Goal: Task Accomplishment & Management: Use online tool/utility

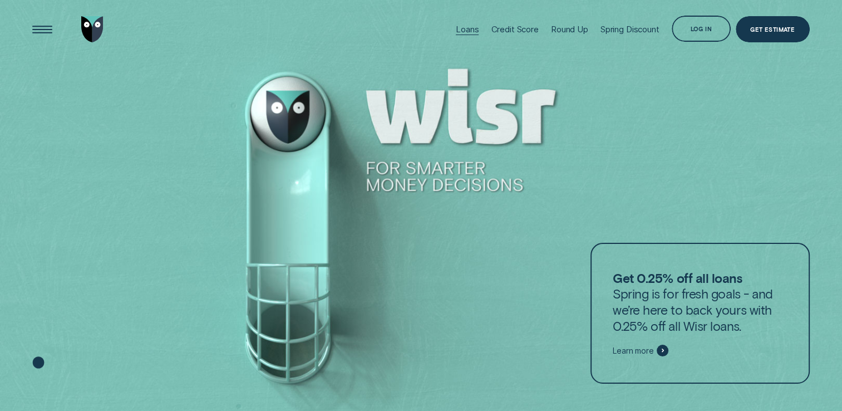
click at [467, 26] on div "Loans" at bounding box center [467, 29] width 23 height 11
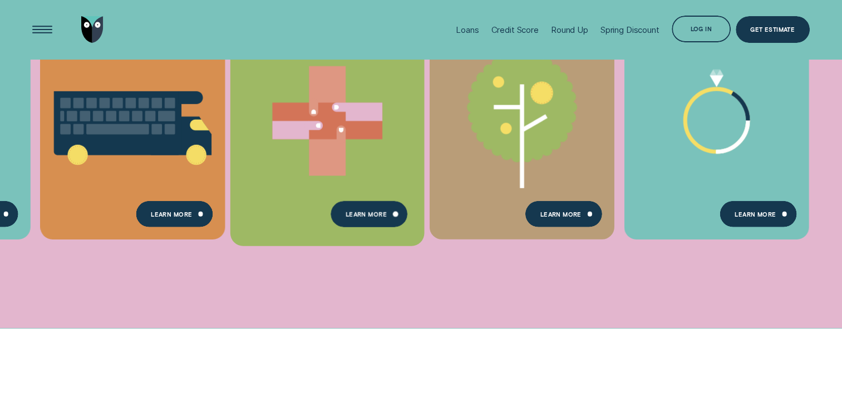
scroll to position [556, 0]
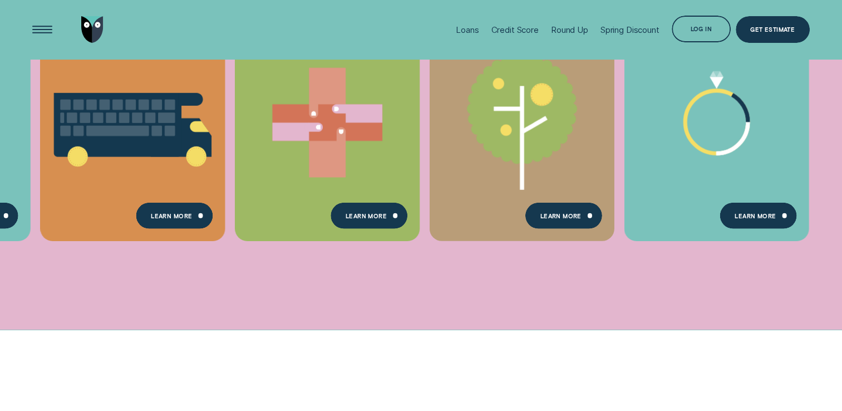
click at [27, 251] on ul "Consolidate my debt Get Estimate Loans - Debt Consolidation Learn more Learn mo…" at bounding box center [32, 108] width 65 height 443
click at [445, 266] on div "Consolidate my debt Get Estimate Loans - Debt Consolidation Learn more Learn mo…" at bounding box center [421, 108] width 842 height 443
click at [456, 29] on div "Loans" at bounding box center [467, 29] width 23 height 11
click at [462, 32] on div "Loans" at bounding box center [467, 29] width 23 height 11
click at [264, 295] on div "Consolidate my debt Get Estimate Loans - Debt Consolidation Learn more Learn mo…" at bounding box center [421, 108] width 842 height 443
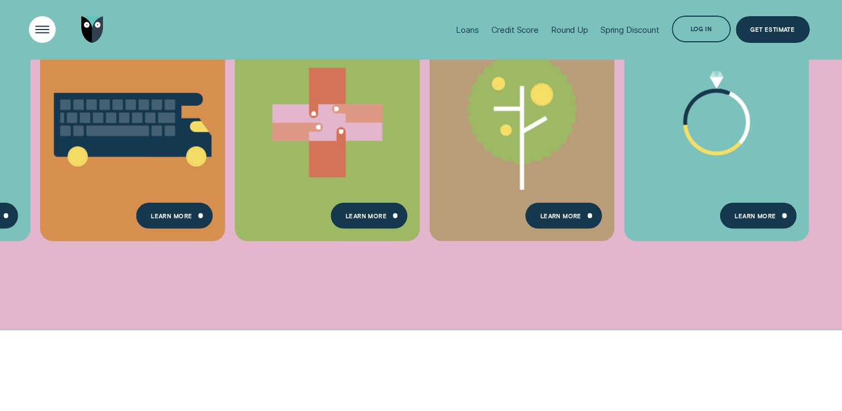
click at [44, 21] on div "Open Menu" at bounding box center [42, 30] width 38 height 38
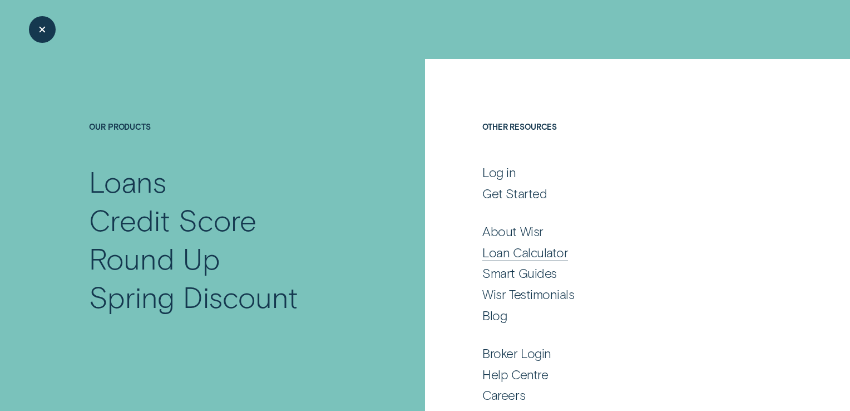
click at [539, 257] on div "Loan Calculator" at bounding box center [525, 252] width 86 height 16
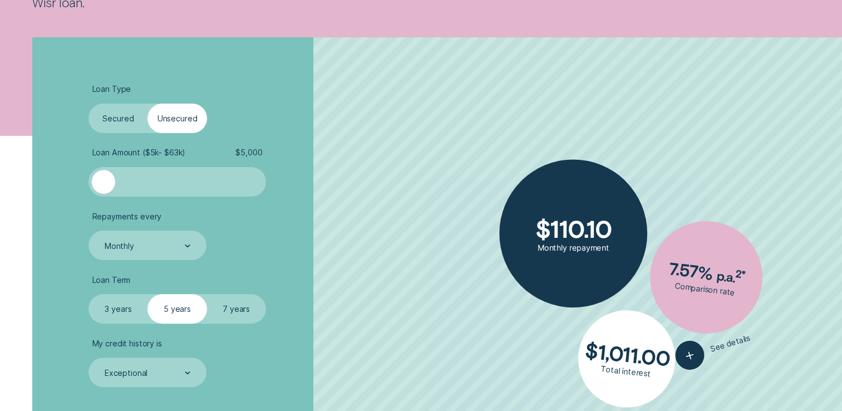
scroll to position [278, 0]
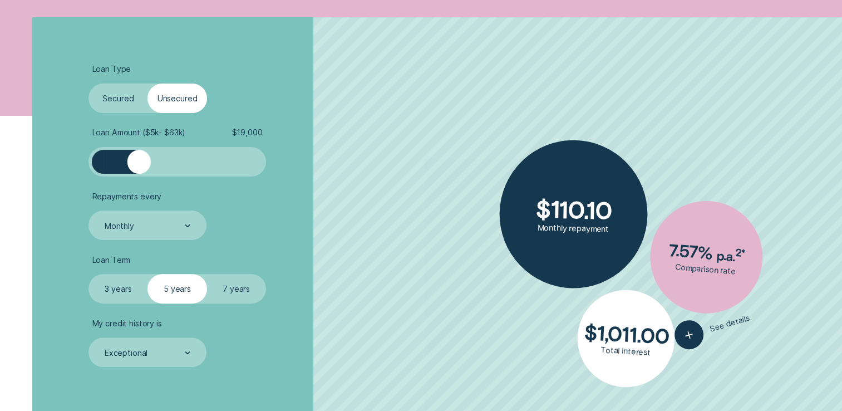
click at [140, 157] on div at bounding box center [176, 161] width 147 height 23
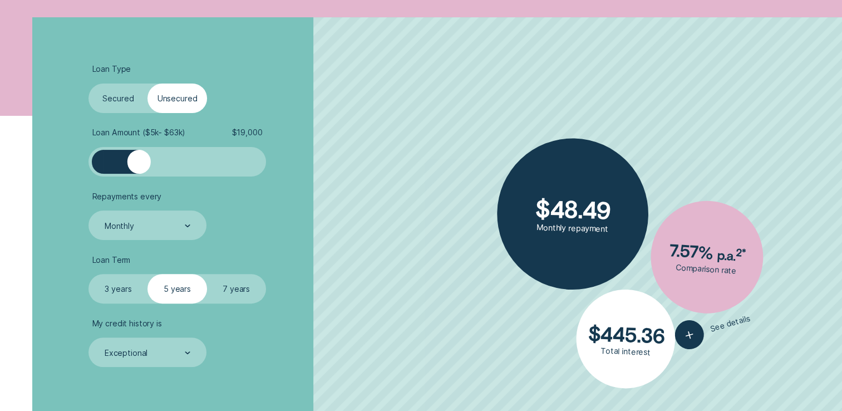
click at [122, 159] on div at bounding box center [176, 161] width 147 height 23
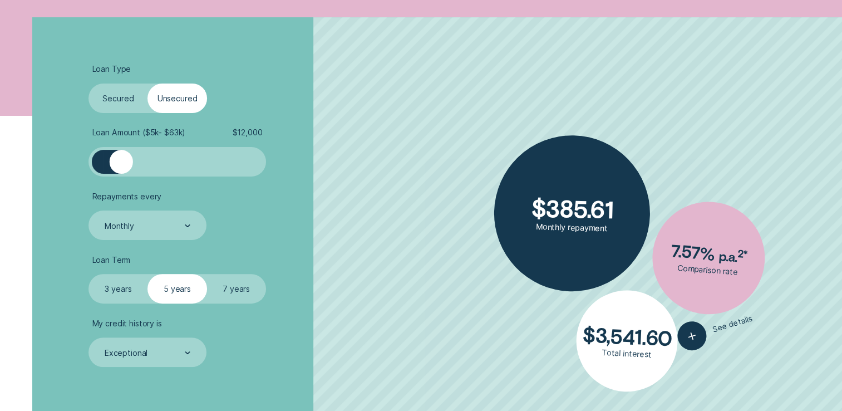
click at [117, 160] on div at bounding box center [121, 161] width 23 height 23
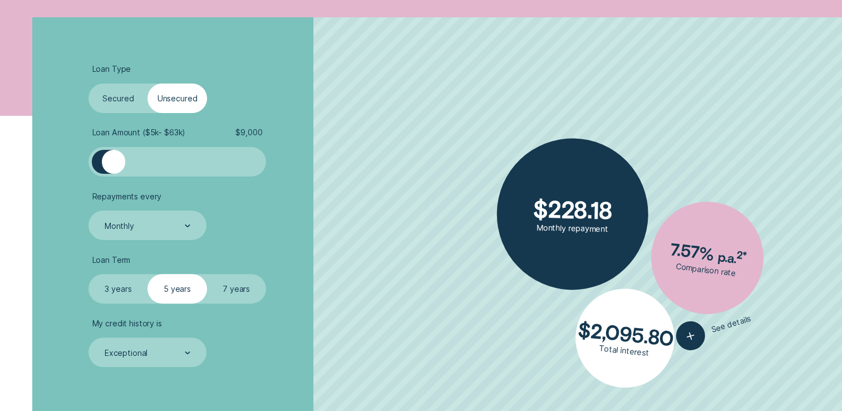
click at [113, 164] on div at bounding box center [113, 161] width 23 height 23
click at [121, 164] on div at bounding box center [113, 161] width 23 height 23
click at [120, 165] on div at bounding box center [118, 161] width 23 height 23
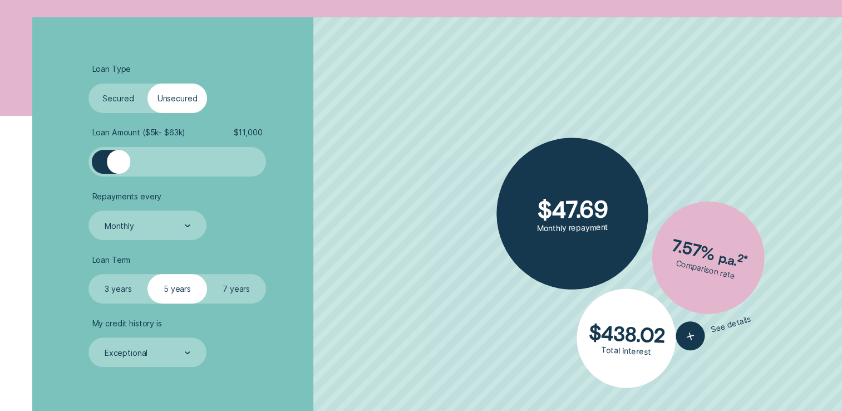
click at [119, 165] on div at bounding box center [118, 161] width 23 height 23
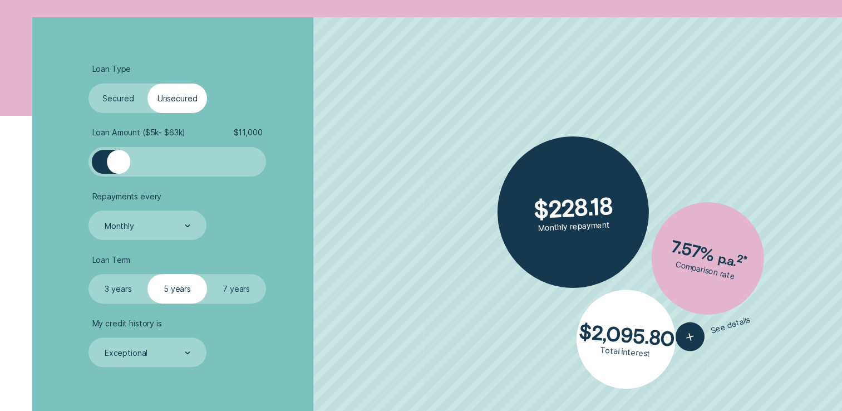
click at [118, 166] on div at bounding box center [118, 161] width 23 height 23
click at [117, 166] on div at bounding box center [116, 161] width 23 height 23
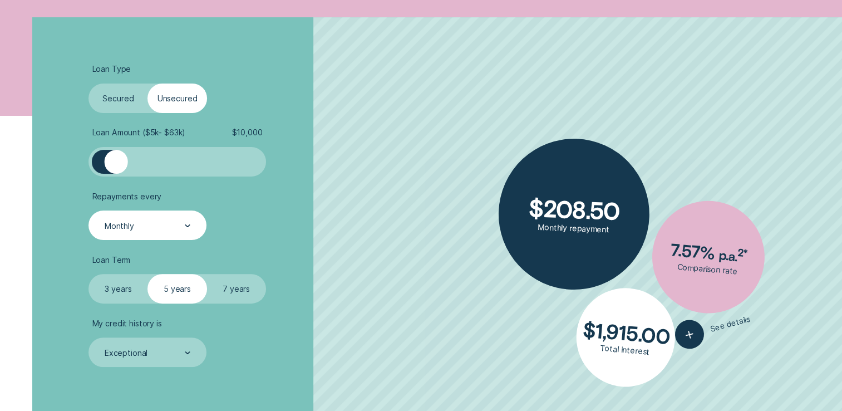
click at [189, 223] on div at bounding box center [188, 225] width 6 height 28
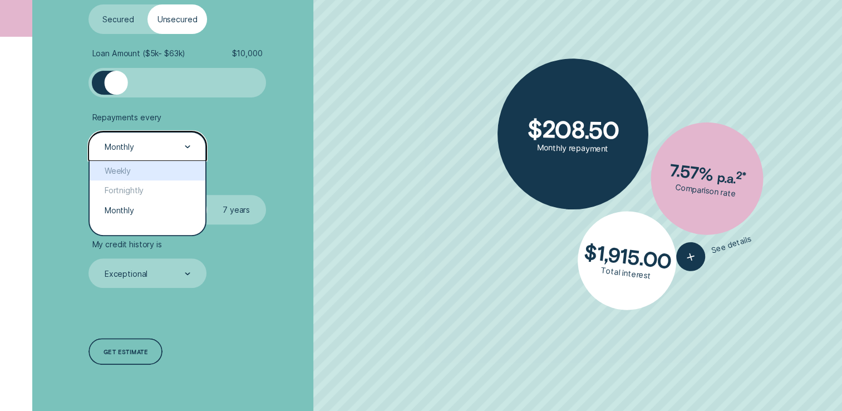
scroll to position [389, 0]
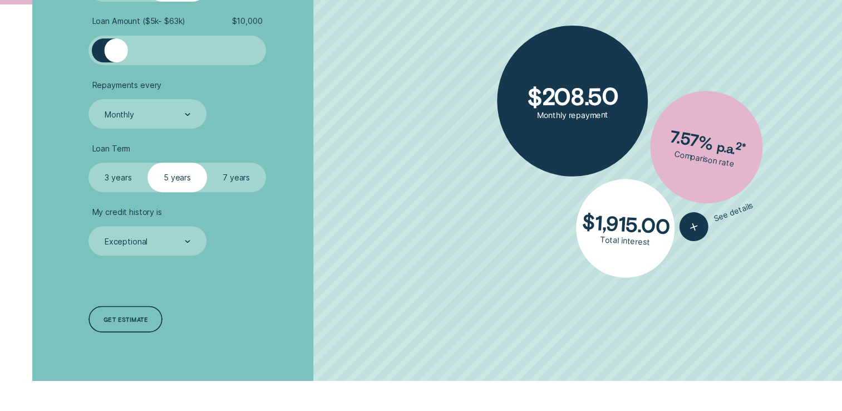
click at [130, 182] on label "3 years" at bounding box center [117, 176] width 59 height 29
click at [88, 162] on input "3 years" at bounding box center [88, 162] width 0 height 0
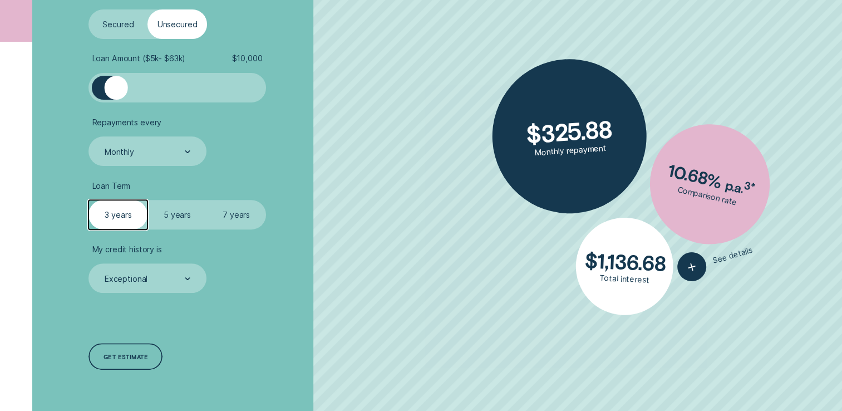
scroll to position [334, 0]
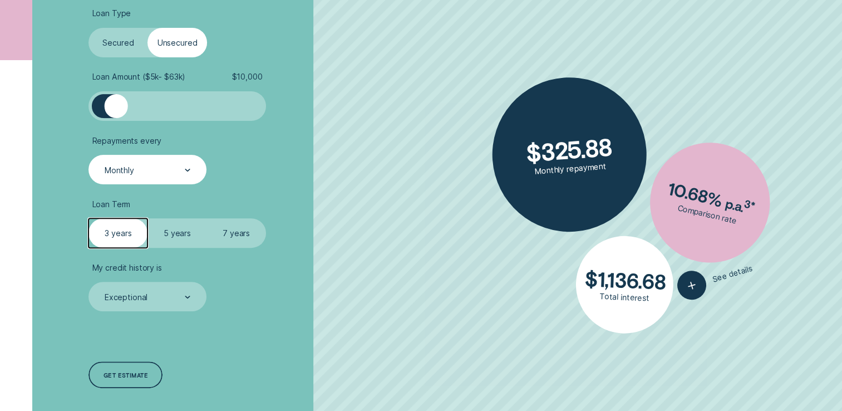
click at [192, 165] on div "Monthly" at bounding box center [146, 169] width 117 height 29
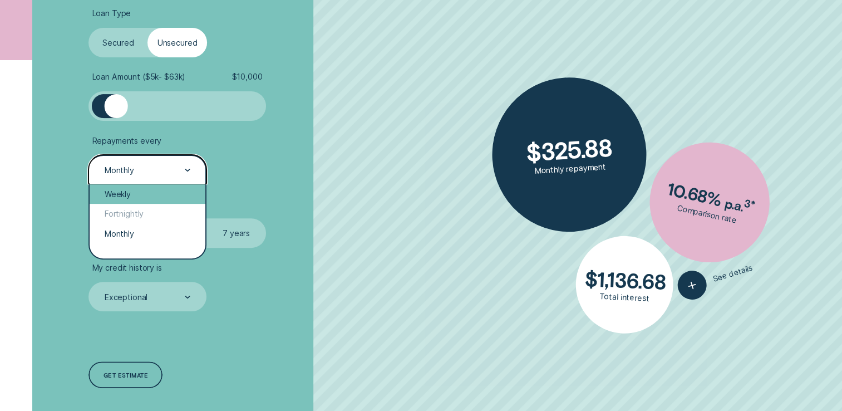
click at [129, 198] on div "Weekly" at bounding box center [147, 193] width 115 height 19
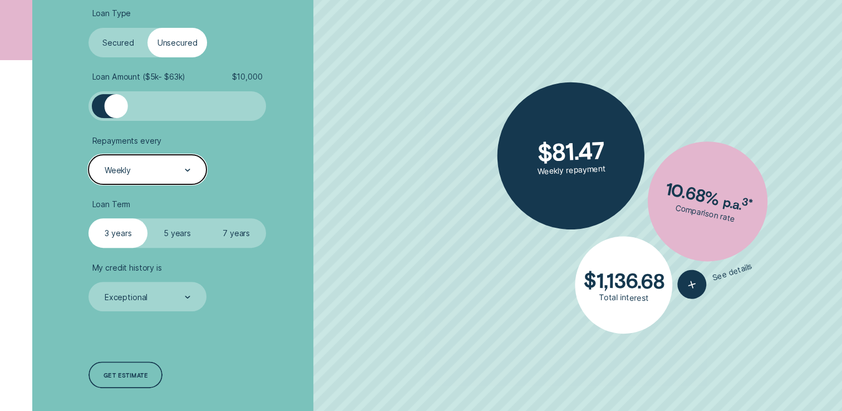
scroll to position [389, 0]
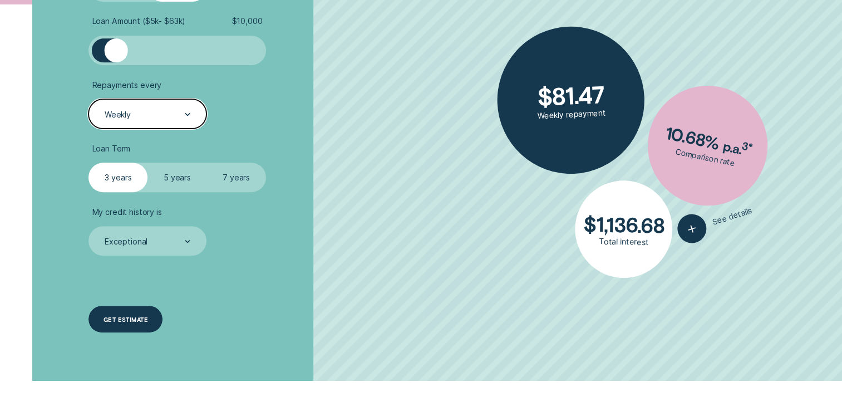
click at [131, 314] on div "Get estimate" at bounding box center [125, 318] width 74 height 27
